Goal: Task Accomplishment & Management: Use online tool/utility

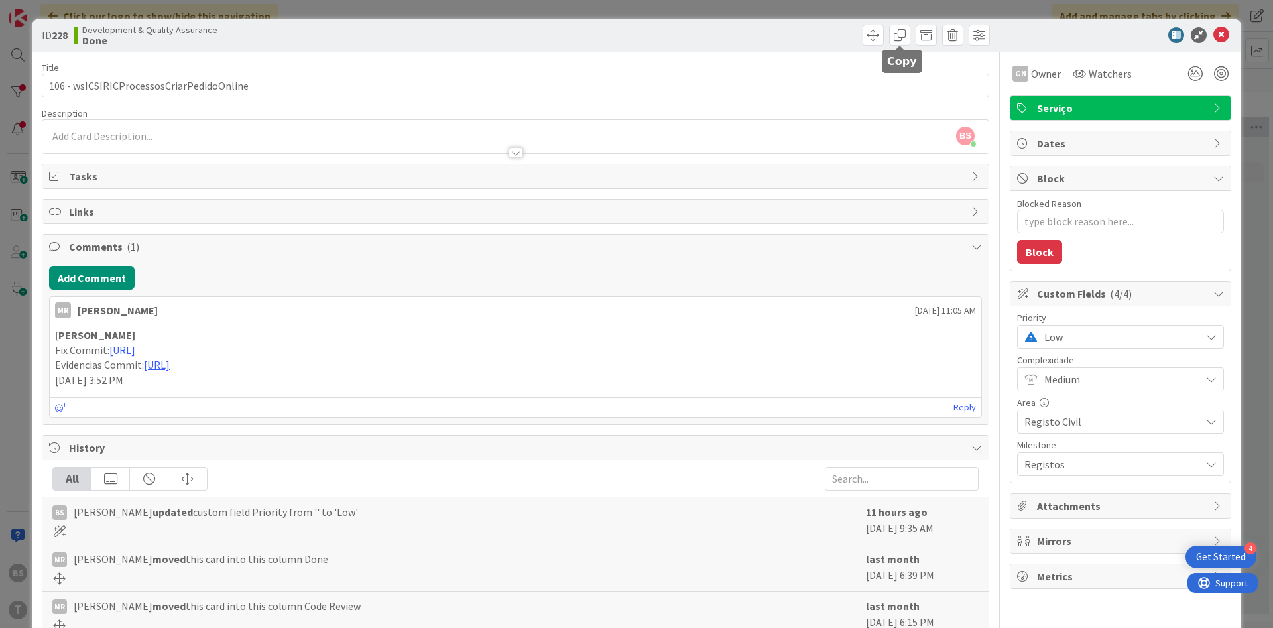
scroll to position [0, 210]
click at [1082, 337] on span "Low" at bounding box center [1119, 337] width 150 height 19
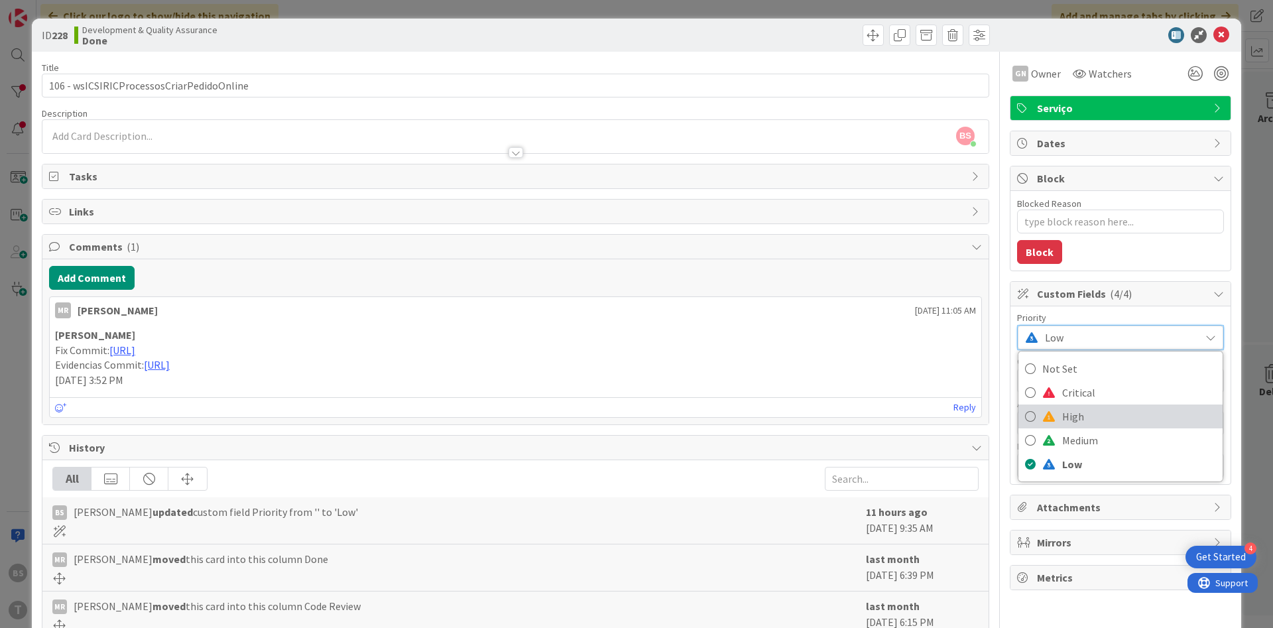
click at [1090, 415] on span "High" at bounding box center [1139, 417] width 154 height 20
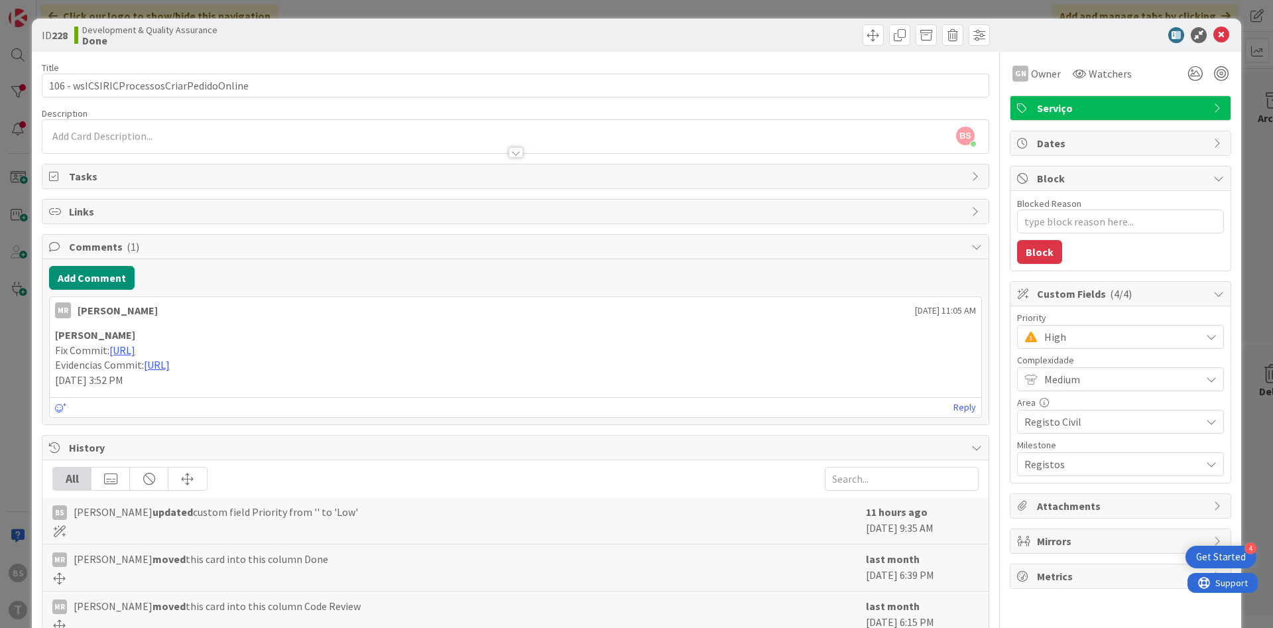
type textarea "x"
click at [1225, 32] on icon at bounding box center [1222, 35] width 16 height 16
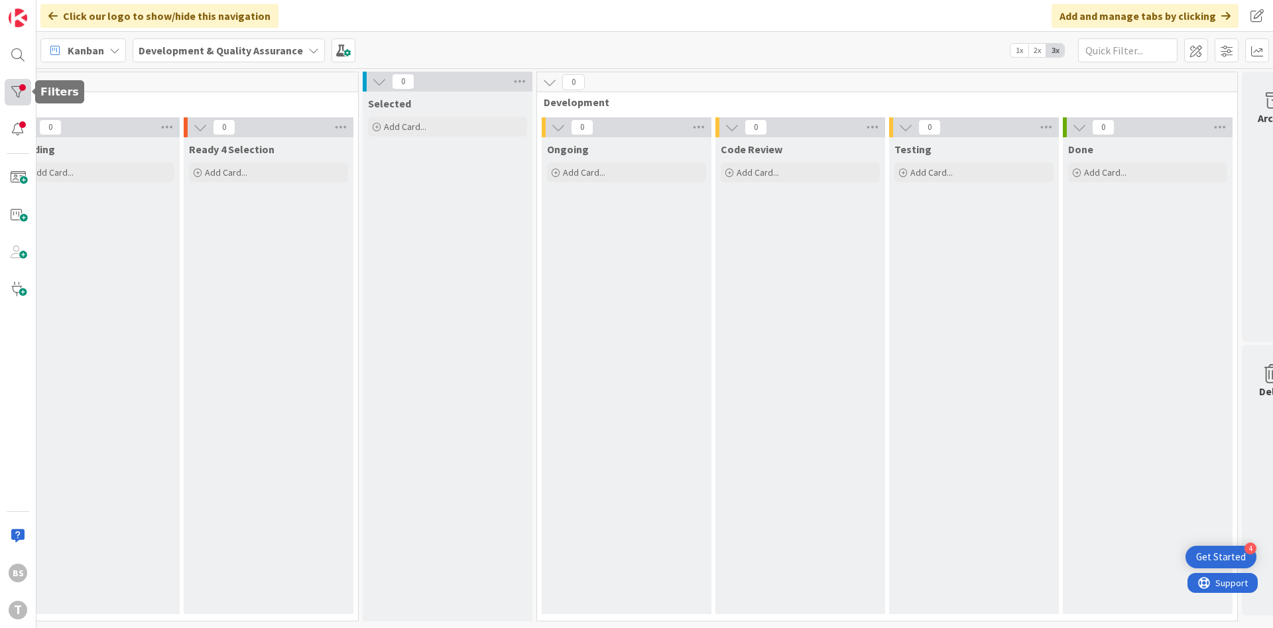
click at [16, 95] on div at bounding box center [18, 92] width 27 height 27
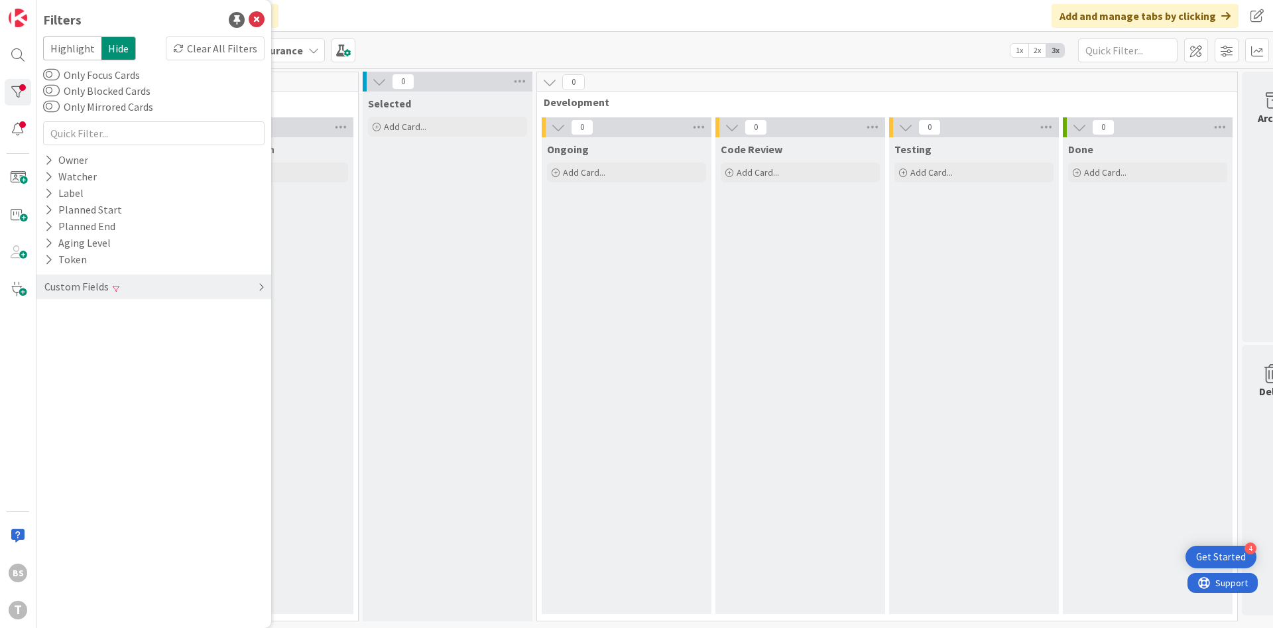
click at [190, 294] on div "Custom Fields" at bounding box center [153, 287] width 235 height 25
click at [178, 363] on div "Milestone" at bounding box center [153, 363] width 235 height 17
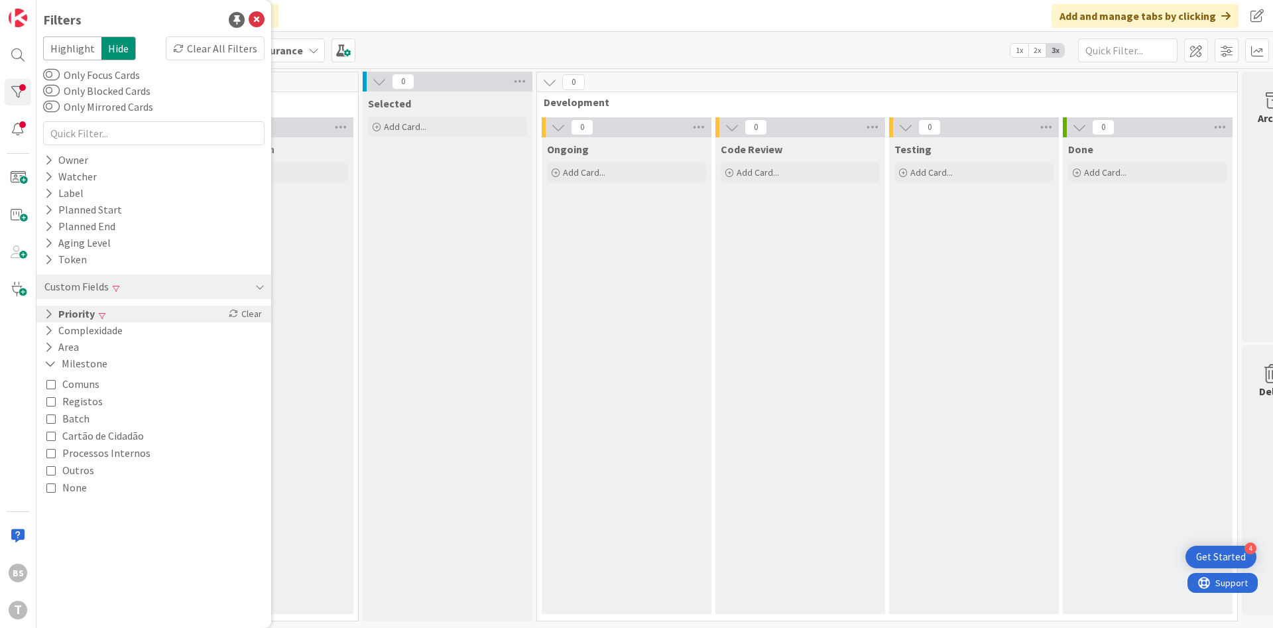
click at [131, 315] on div "Priority Clear" at bounding box center [153, 314] width 235 height 17
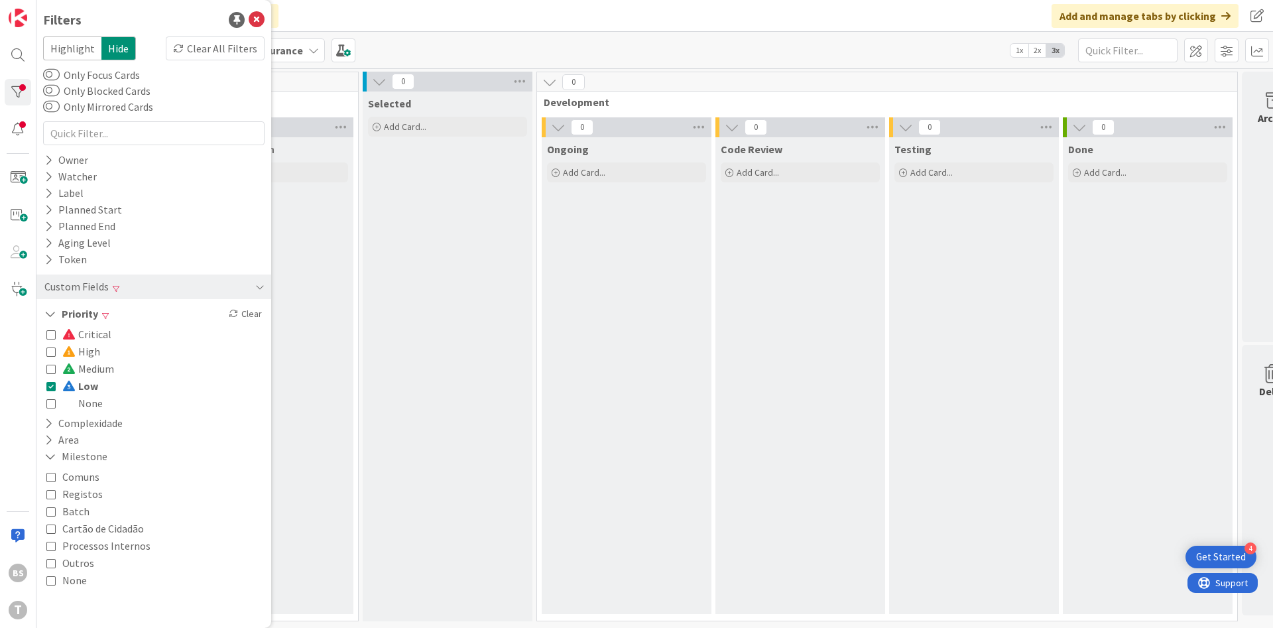
drag, startPoint x: 84, startPoint y: 381, endPoint x: 60, endPoint y: 380, distance: 23.2
click at [83, 381] on span "Low" at bounding box center [80, 385] width 36 height 17
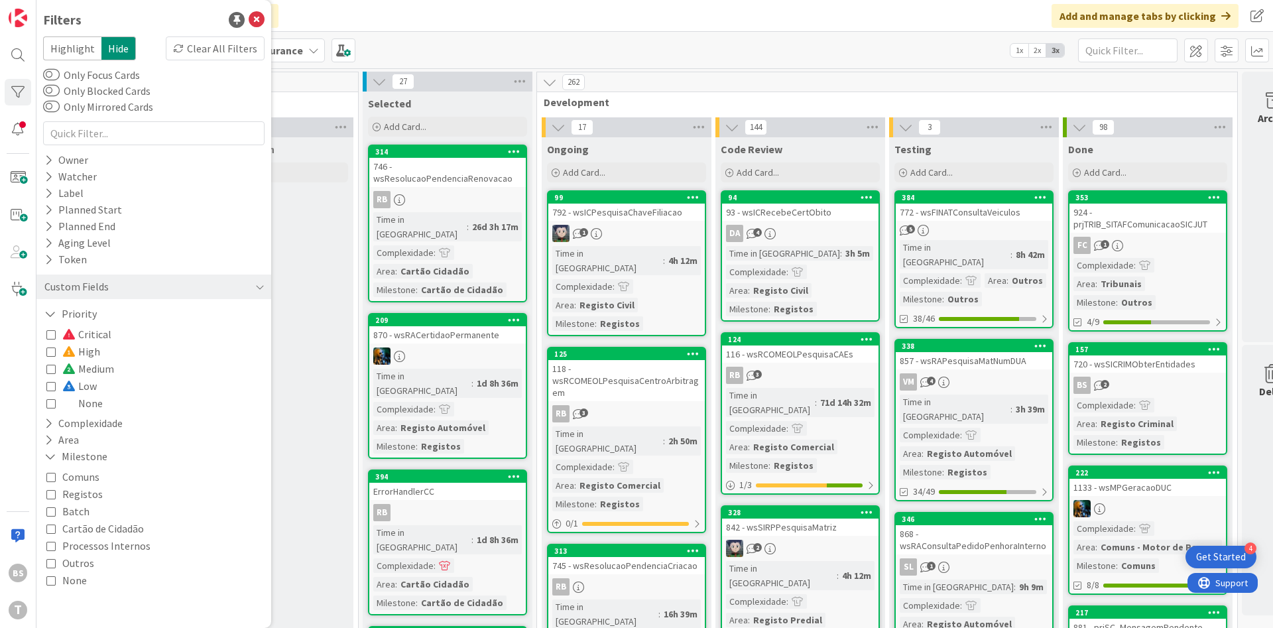
click at [52, 356] on icon at bounding box center [50, 351] width 9 height 9
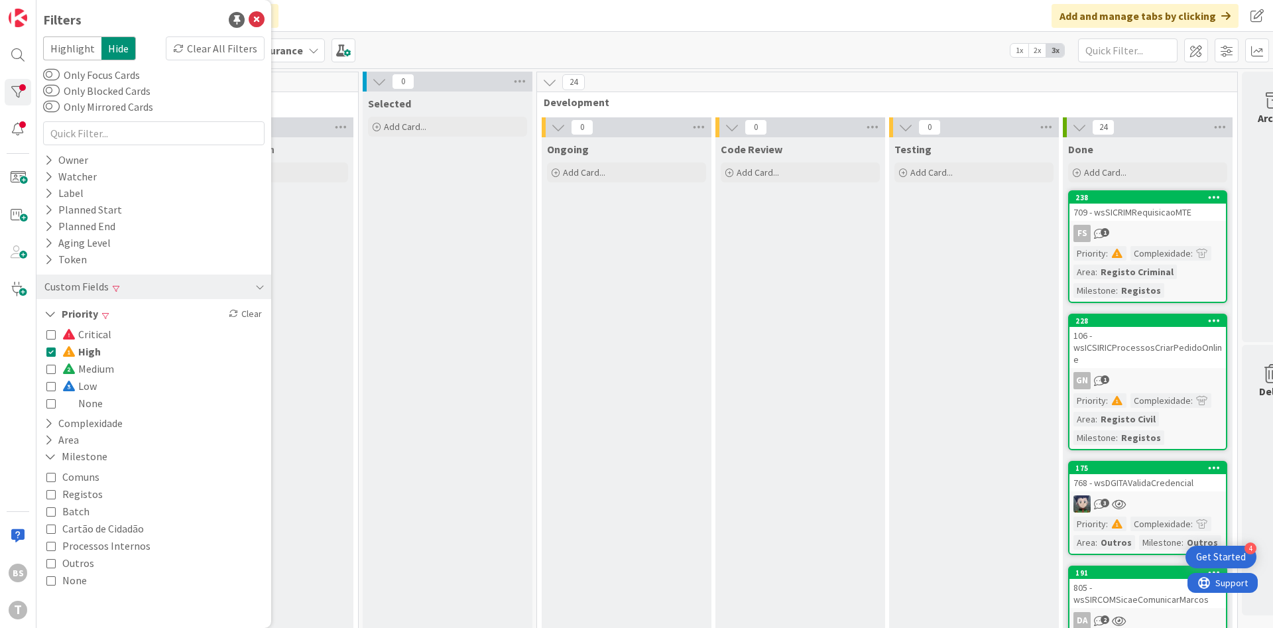
click at [46, 351] on div "Critical High Medium Low None" at bounding box center [153, 368] width 221 height 93
click at [48, 353] on icon at bounding box center [50, 351] width 9 height 9
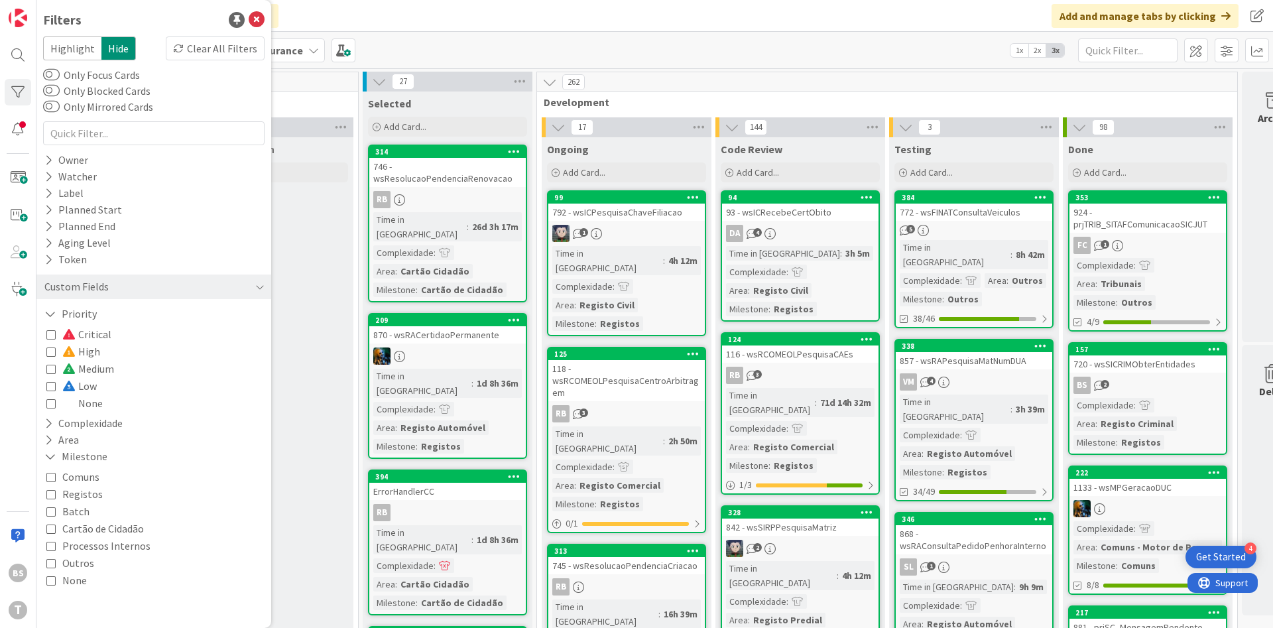
click at [50, 332] on icon at bounding box center [50, 334] width 9 height 9
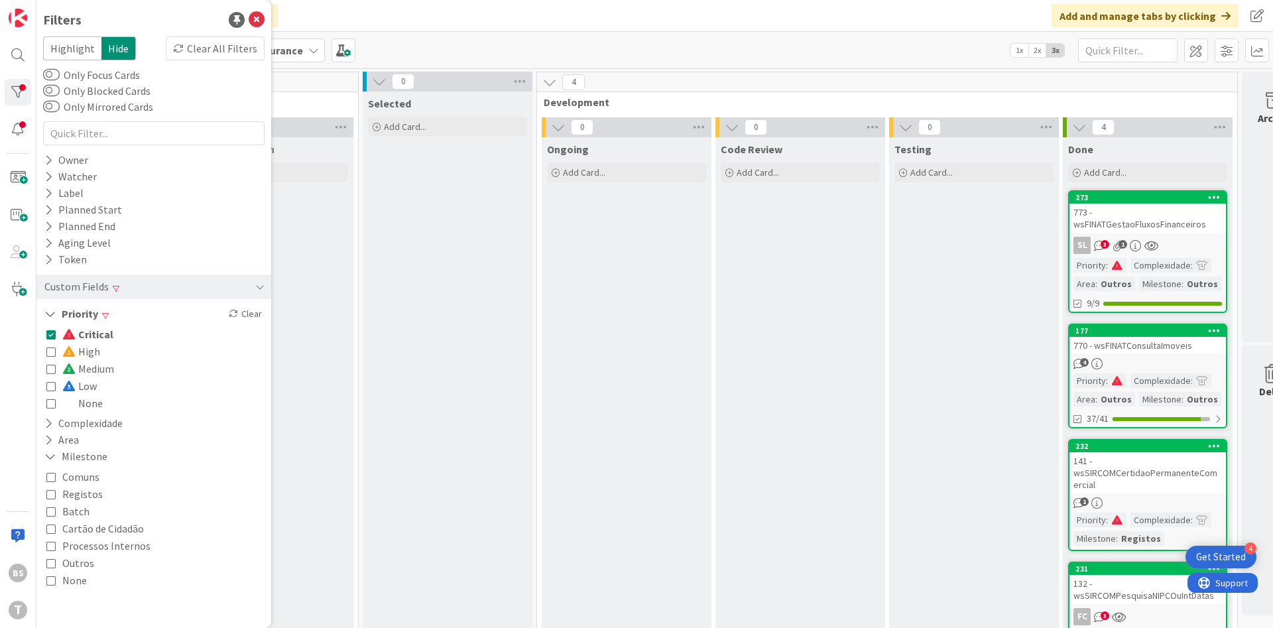
click at [50, 332] on icon at bounding box center [50, 334] width 9 height 9
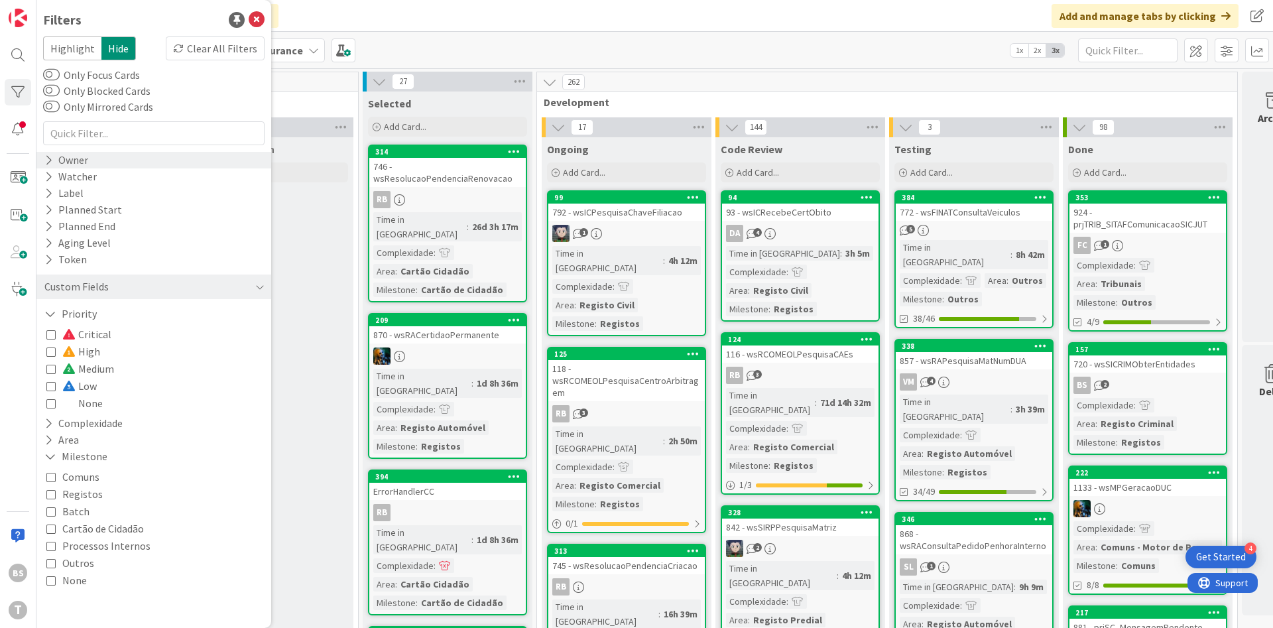
click at [84, 160] on div "Owner" at bounding box center [66, 160] width 46 height 17
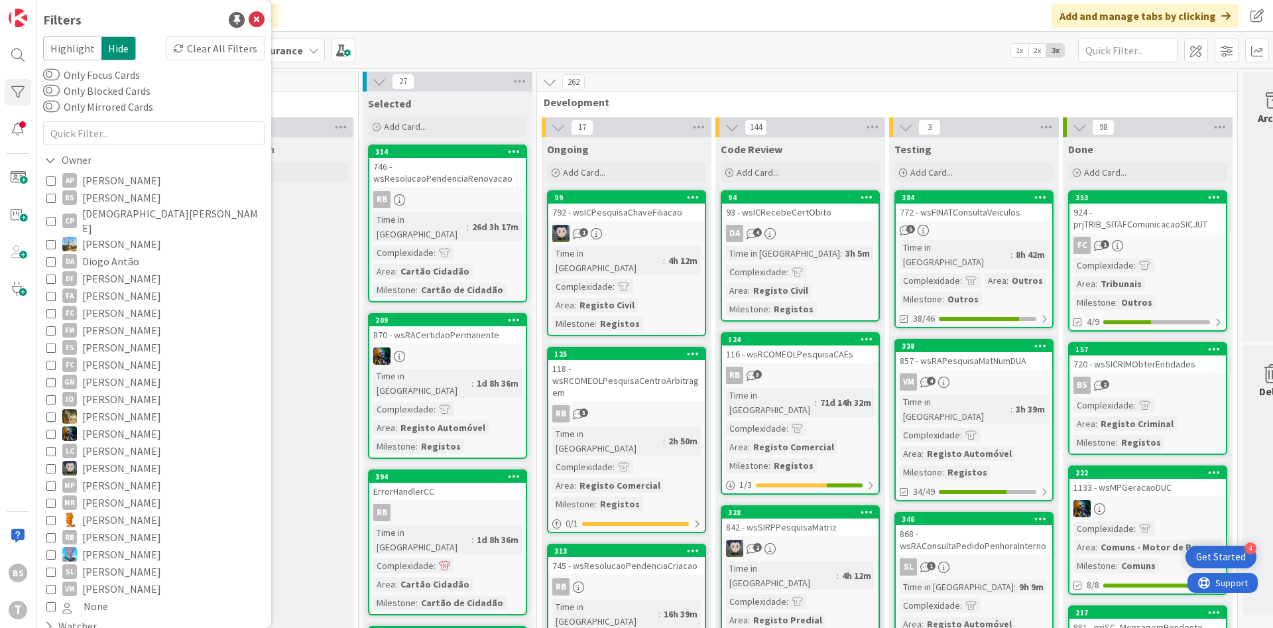
click at [79, 194] on button "BS [PERSON_NAME]" at bounding box center [153, 197] width 215 height 17
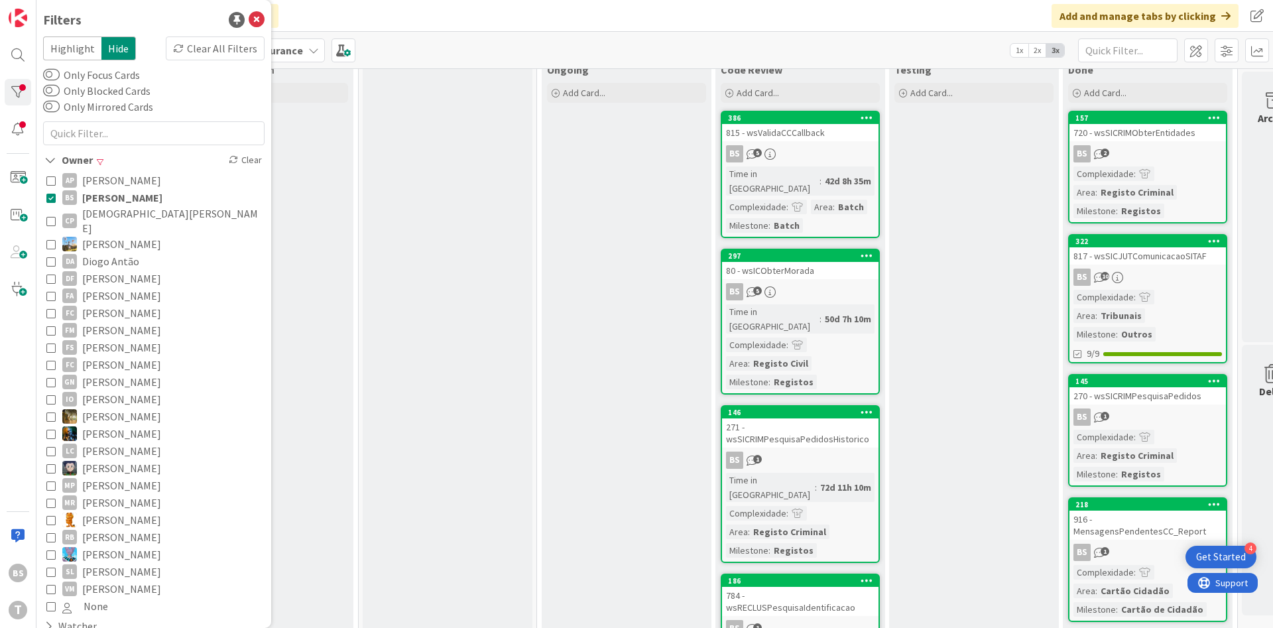
scroll to position [0, 210]
